Goal: Task Accomplishment & Management: Manage account settings

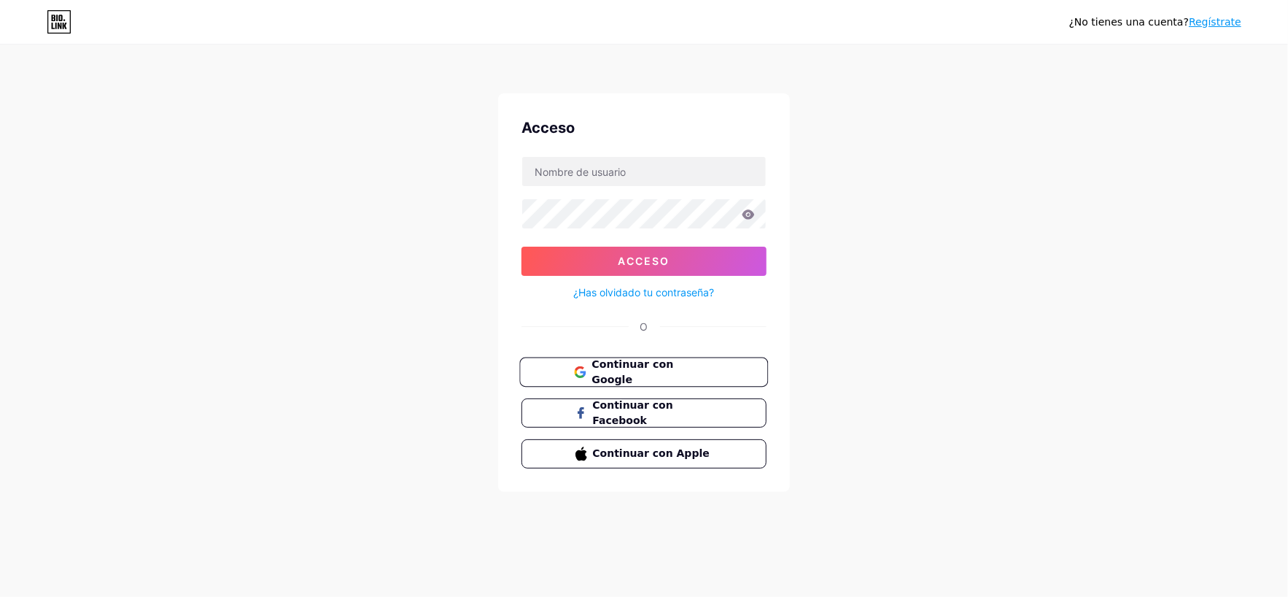
click at [622, 368] on font "Continuar con Google" at bounding box center [632, 372] width 82 height 28
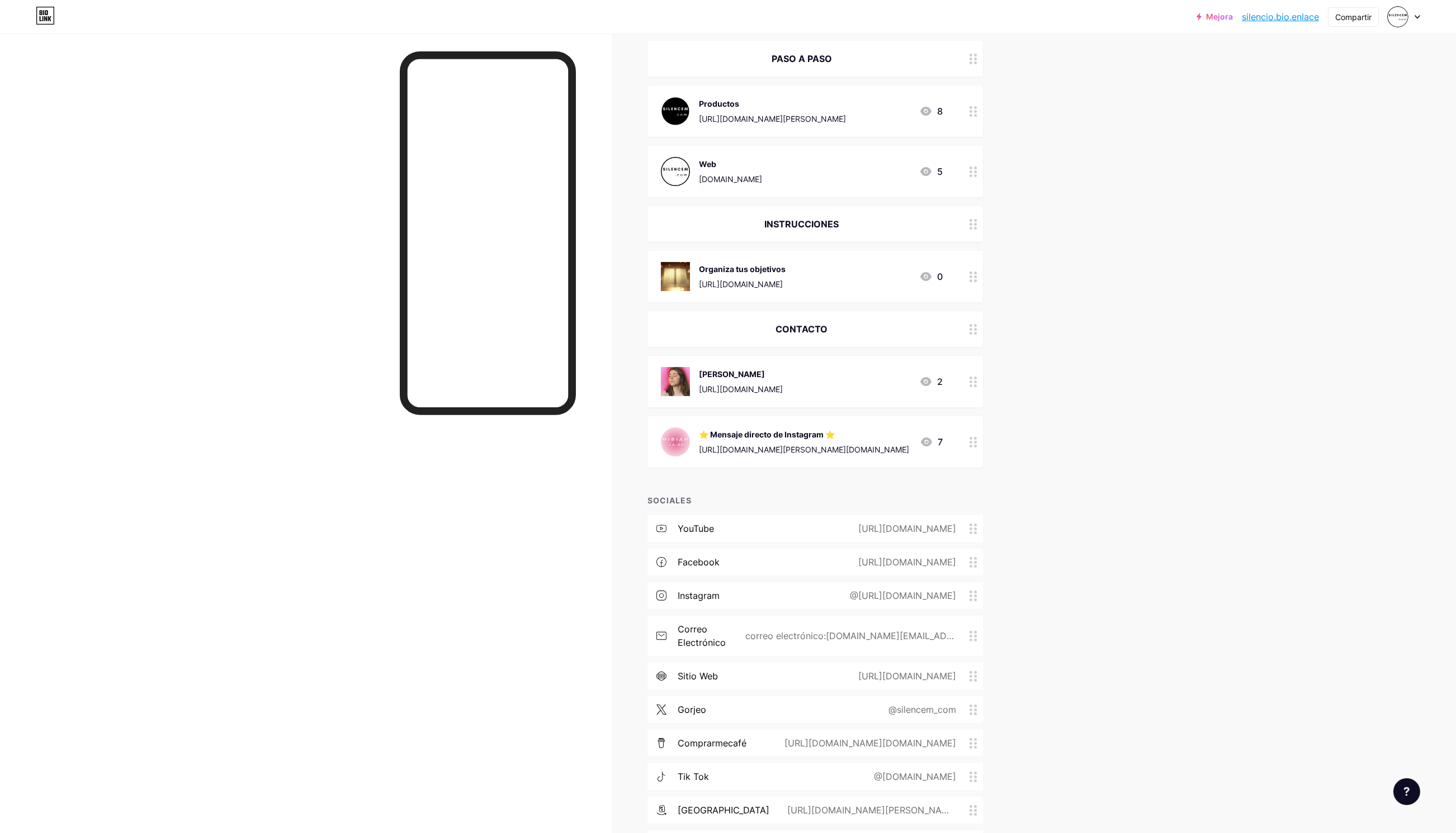
scroll to position [274, 0]
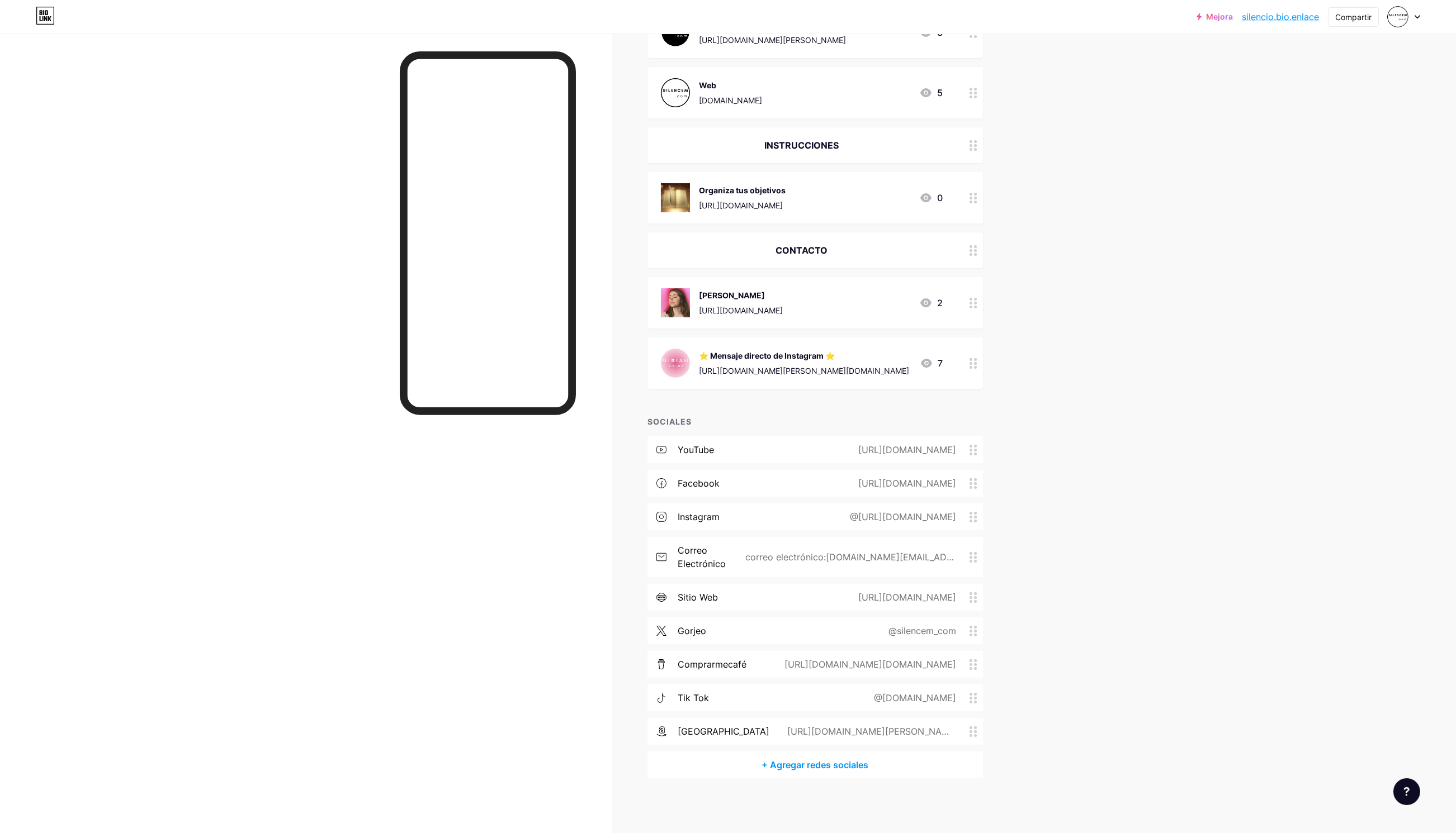
click at [987, 457] on div "Mejora [DOMAIN_NAME]... [DOMAIN_NAME] Compartir Cambiar de cuenta Método Silenc…" at bounding box center [728, 280] width 1456 height 1109
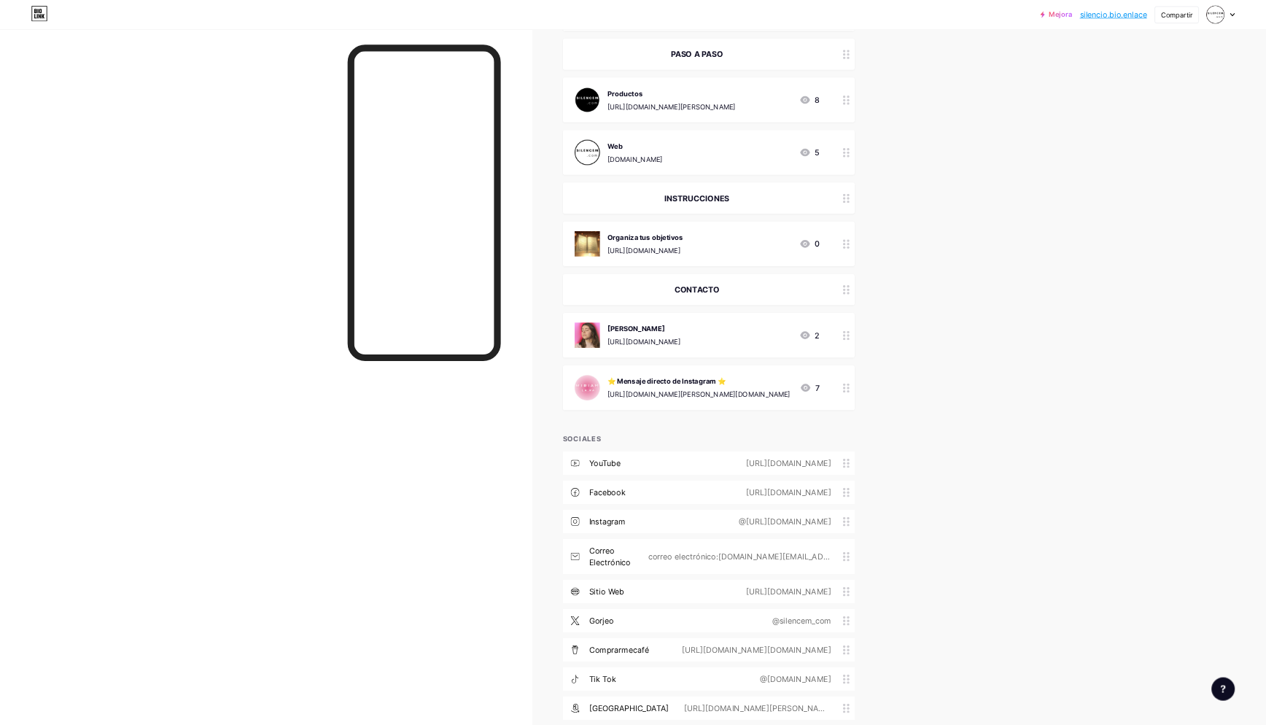
scroll to position [0, 0]
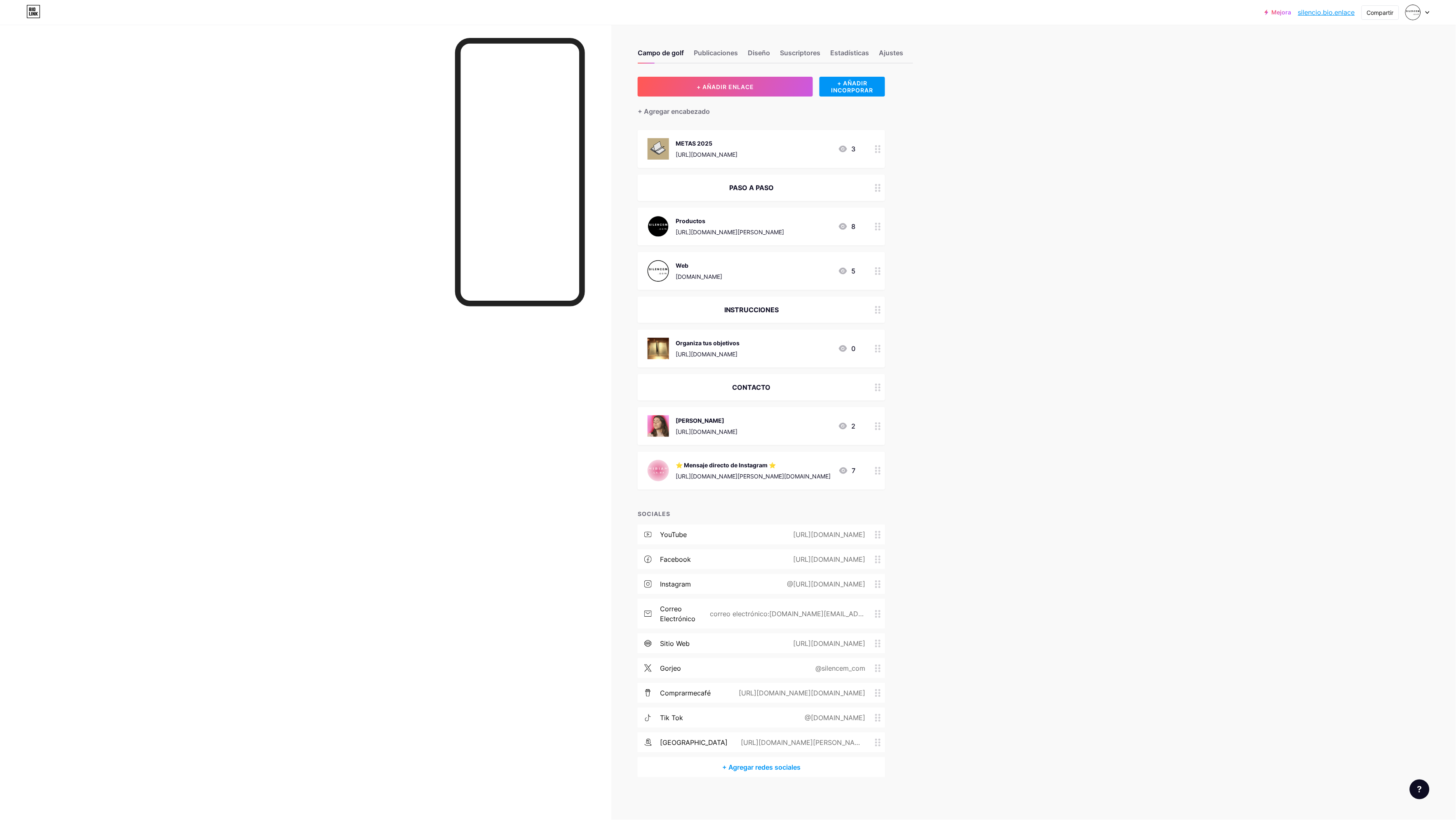
click at [727, 337] on div "Mejora [DOMAIN_NAME]... [DOMAIN_NAME] Compartir Cambiar de cuenta Método Silenc…" at bounding box center [728, 410] width 1456 height 820
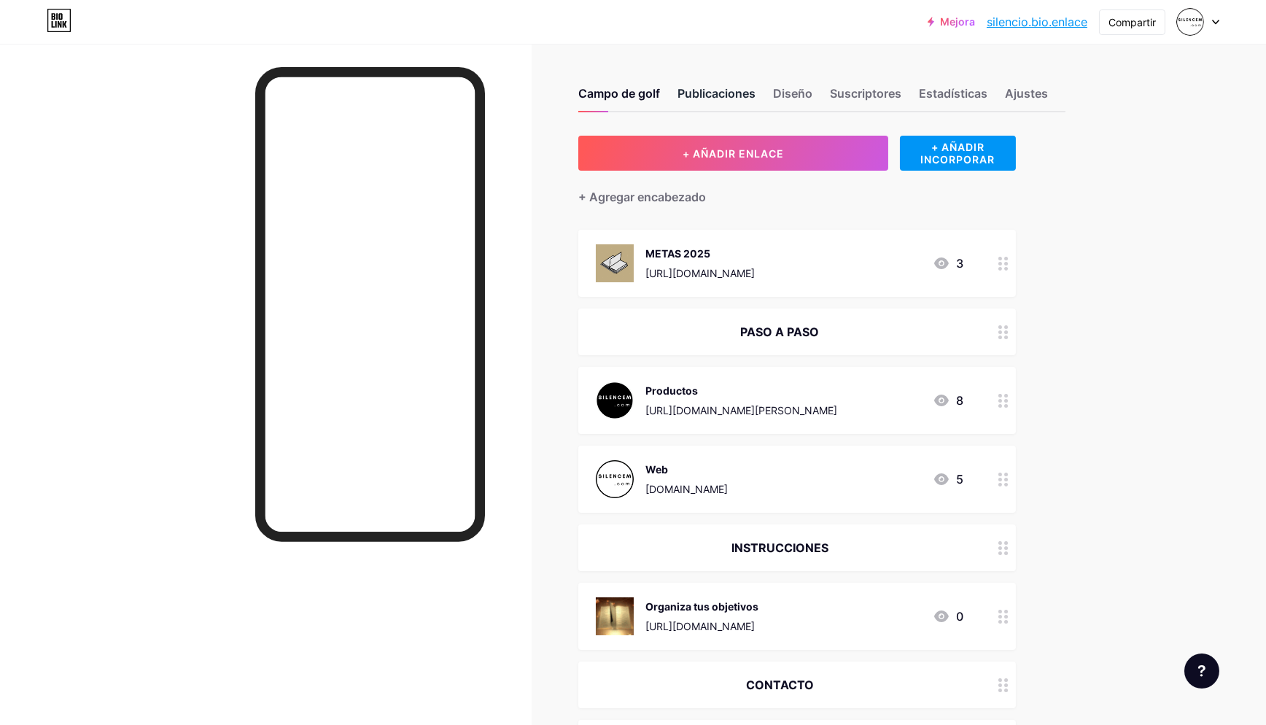
click at [756, 89] on font "Publicaciones" at bounding box center [717, 93] width 78 height 15
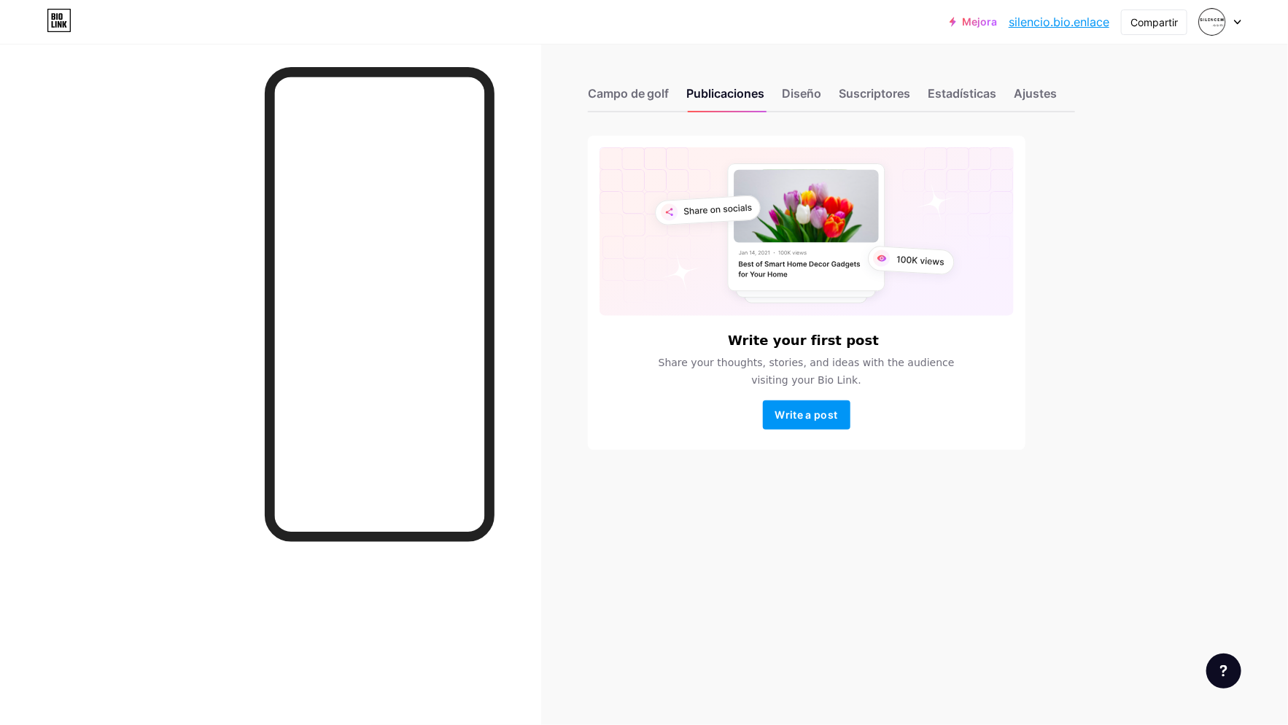
click at [1227, 22] on div at bounding box center [1220, 22] width 42 height 26
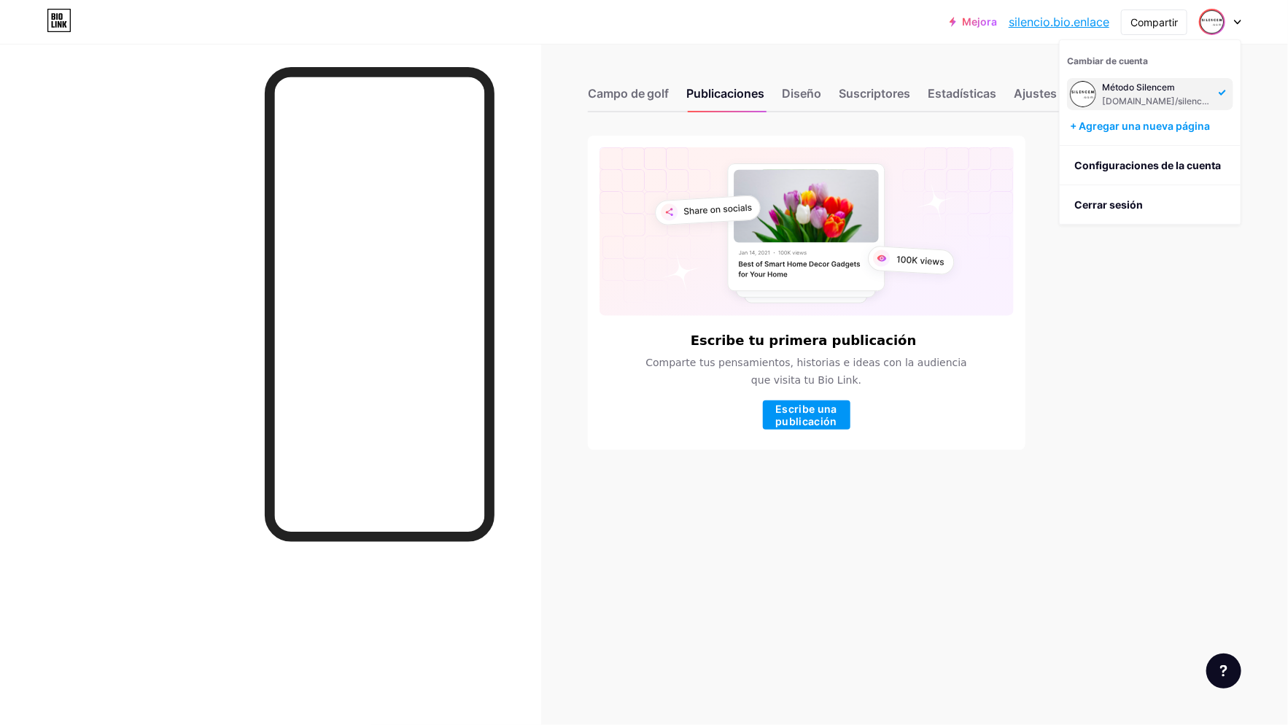
click at [1150, 354] on div "Mejora [DOMAIN_NAME]... [DOMAIN_NAME] Compartir Cambiar de cuenta Método Silenc…" at bounding box center [644, 362] width 1288 height 725
click at [792, 94] on font "Diseño" at bounding box center [802, 93] width 39 height 15
click at [1064, 76] on div "Campo de golf Publicaciones Diseño Suscriptores Estadísticas Ajustes" at bounding box center [831, 86] width 487 height 51
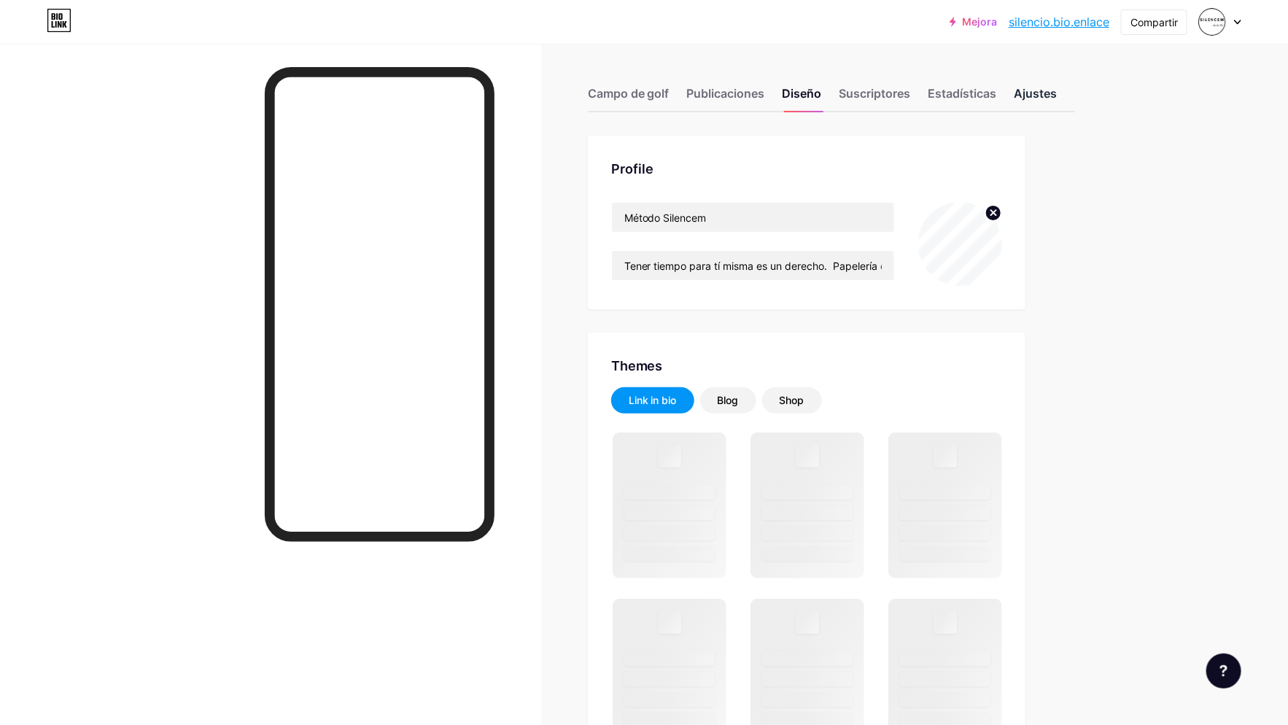
click at [1020, 99] on font "Ajustes" at bounding box center [1036, 93] width 43 height 15
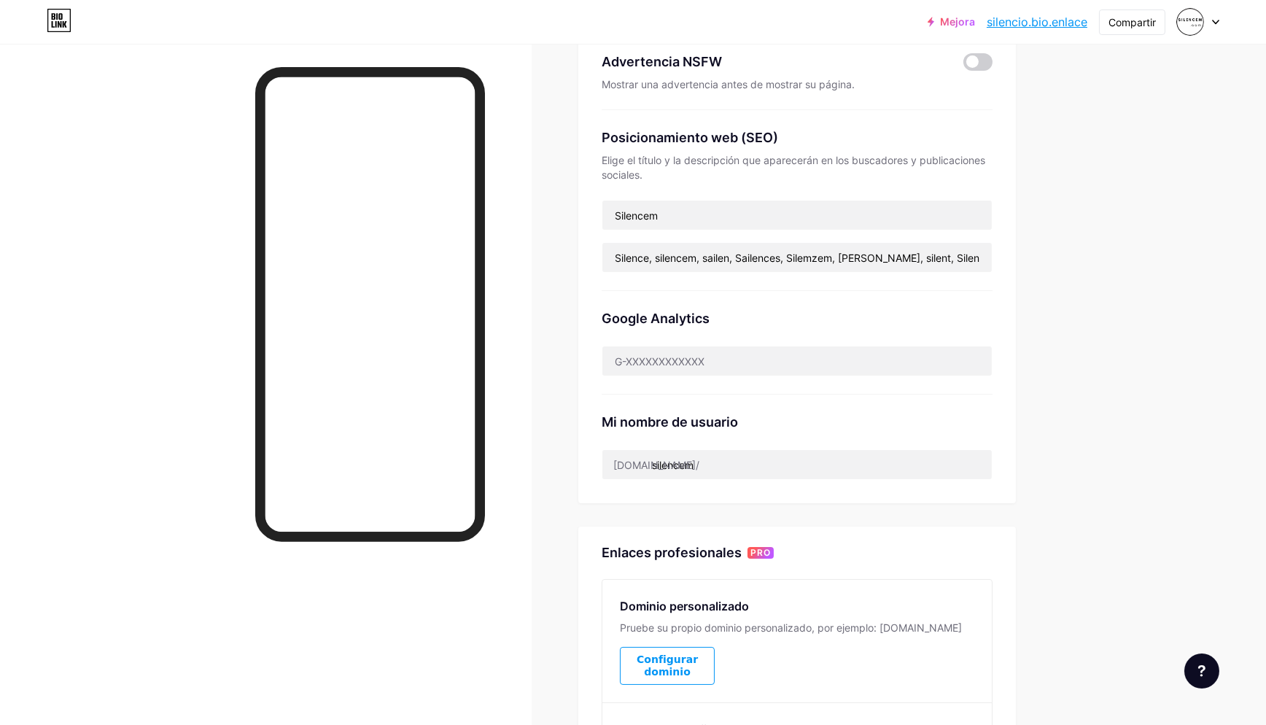
scroll to position [457, 0]
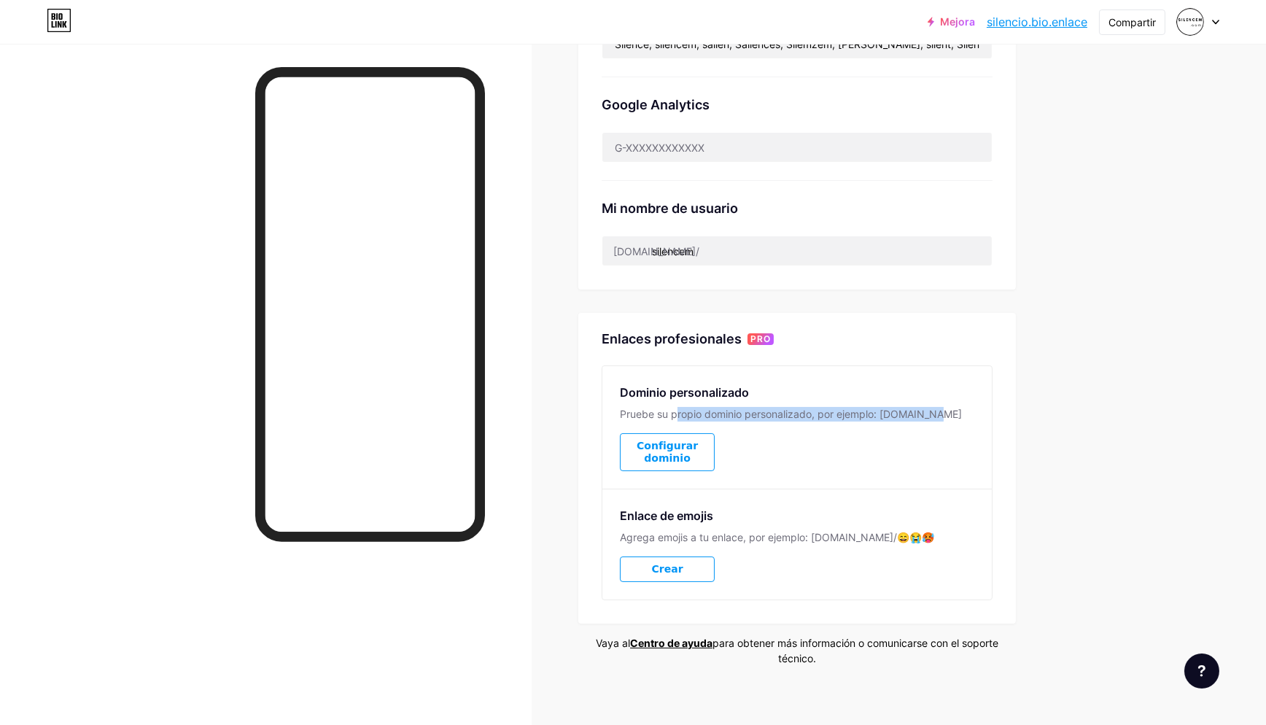
drag, startPoint x: 837, startPoint y: 406, endPoint x: 1001, endPoint y: 406, distance: 163.4
click at [992, 406] on div "Dominio personalizado Pruebe su propio dominio personalizado, por ejemplo: [DOM…" at bounding box center [796, 427] width 389 height 123
click at [662, 449] on font "Configurar dominio" at bounding box center [667, 452] width 61 height 24
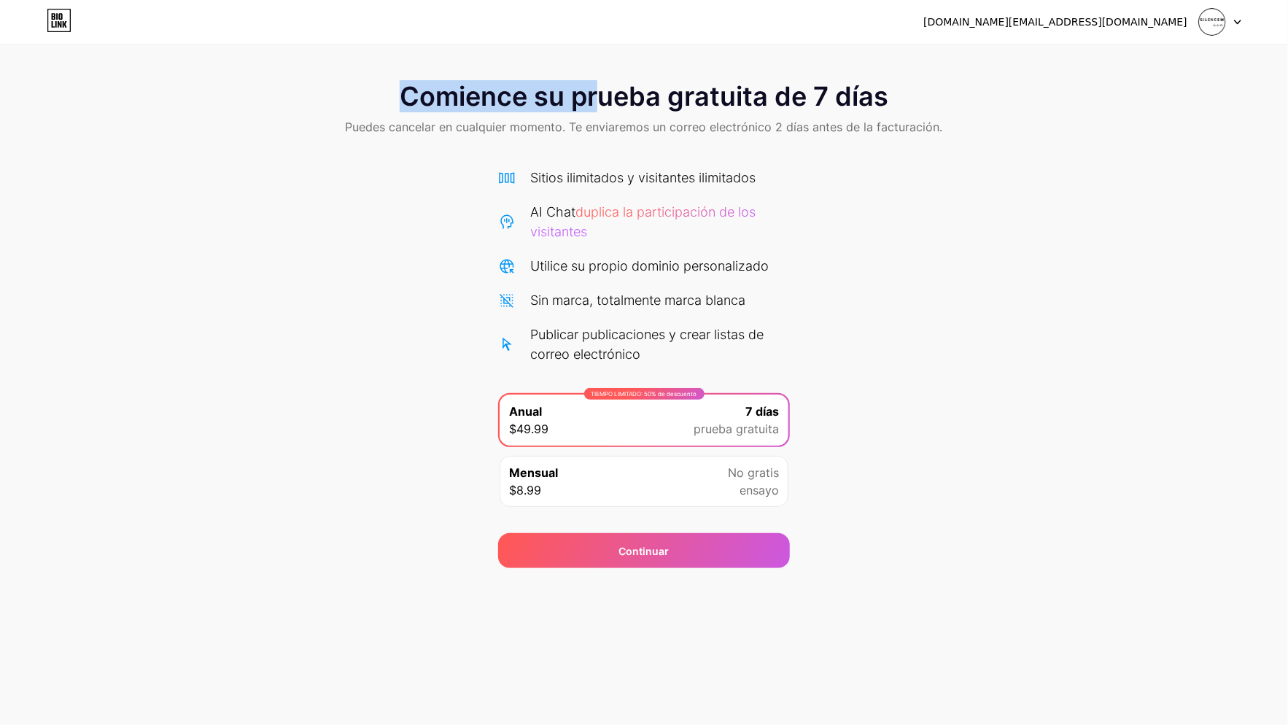
click at [591, 0] on div "[DOMAIN_NAME][EMAIL_ADDRESS][DOMAIN_NAME] Cerrar sesión Enlace copiado Comience…" at bounding box center [644, 284] width 1288 height 568
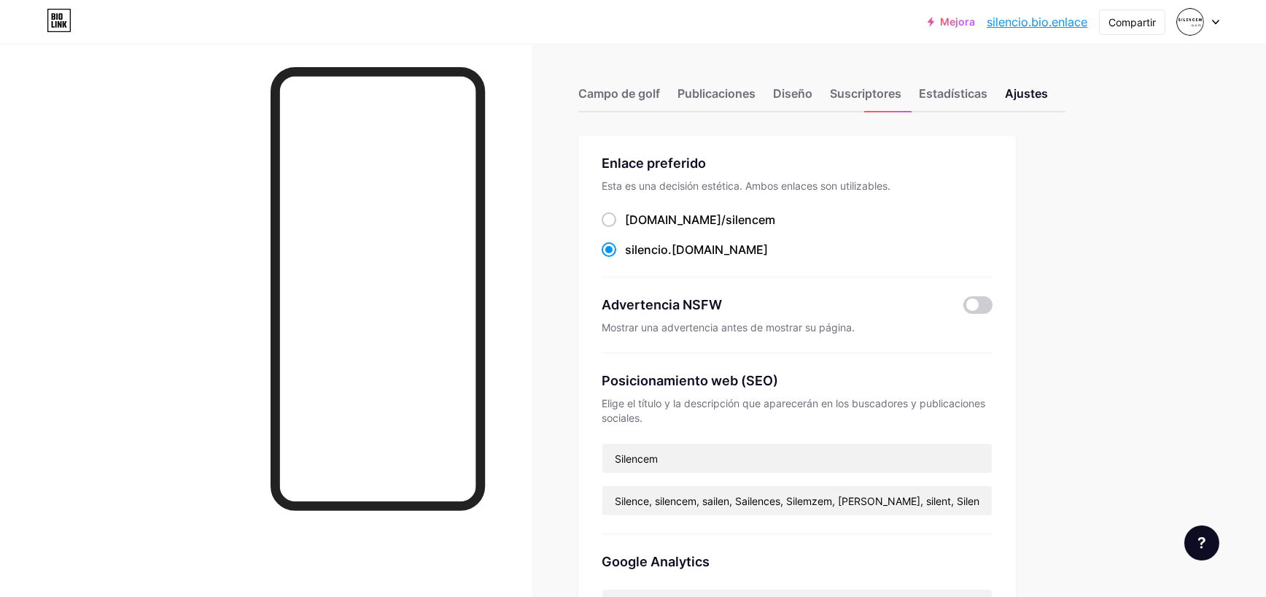
click at [668, 252] on font "silencio" at bounding box center [646, 249] width 43 height 15
click at [635, 258] on input "silencio .[DOMAIN_NAME]" at bounding box center [629, 262] width 9 height 9
click at [668, 252] on font "silencio" at bounding box center [646, 249] width 43 height 15
click at [635, 258] on input "silencio .[DOMAIN_NAME]" at bounding box center [629, 262] width 9 height 9
click at [668, 252] on font "silencio" at bounding box center [646, 249] width 43 height 15
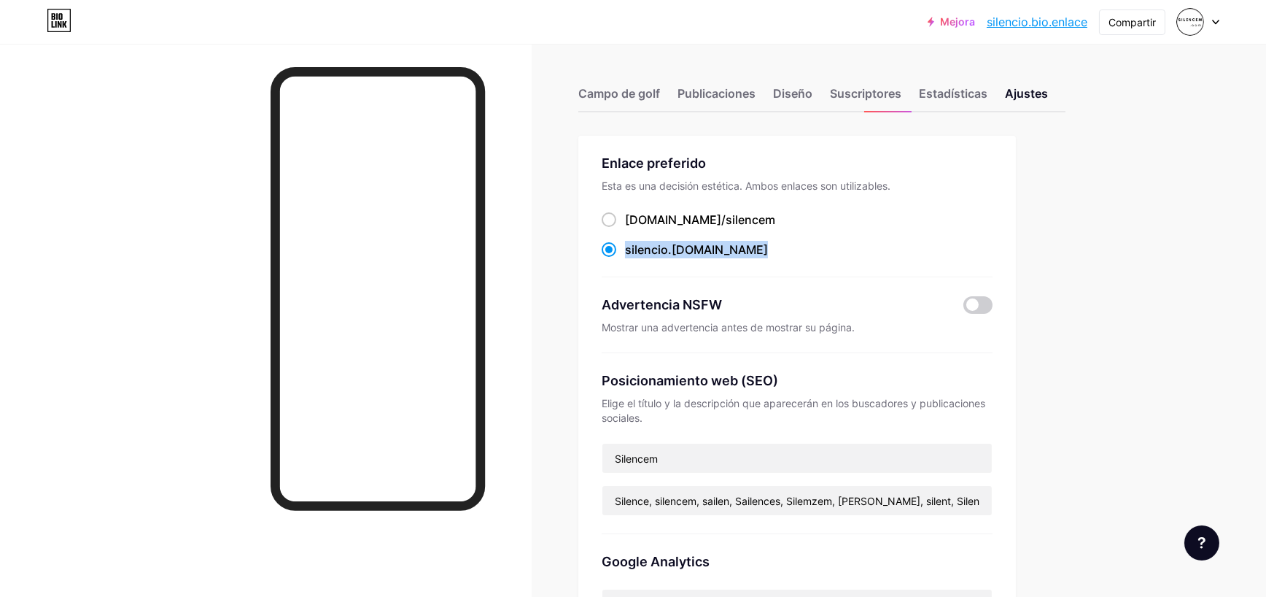
click at [635, 258] on input "silencio .[DOMAIN_NAME]" at bounding box center [629, 262] width 9 height 9
copy div "silencio .[DOMAIN_NAME]"
